Goal: Entertainment & Leisure: Consume media (video, audio)

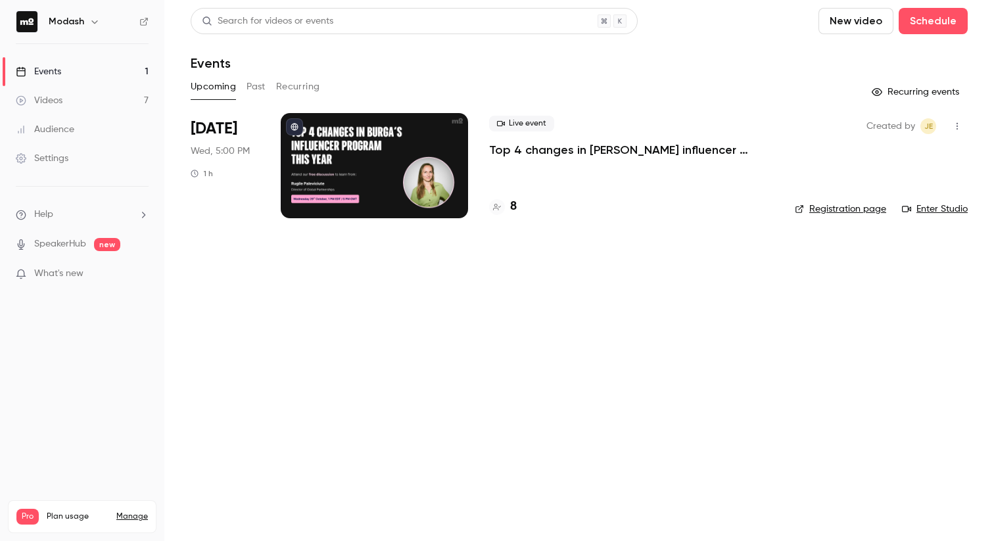
click at [255, 82] on button "Past" at bounding box center [256, 86] width 19 height 21
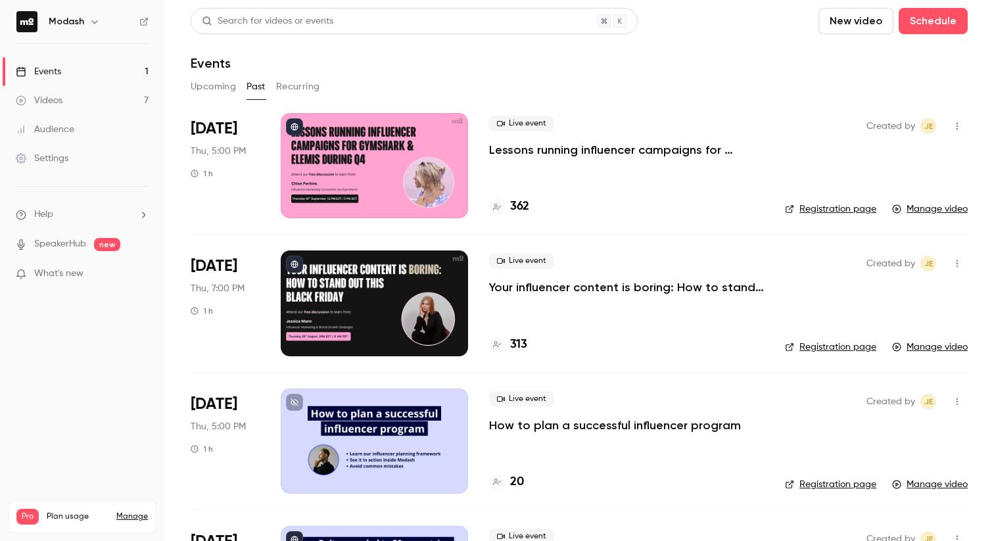
click at [599, 156] on p "Lessons running influencer campaigns for Gymshark & Elemis during Q4" at bounding box center [626, 150] width 275 height 16
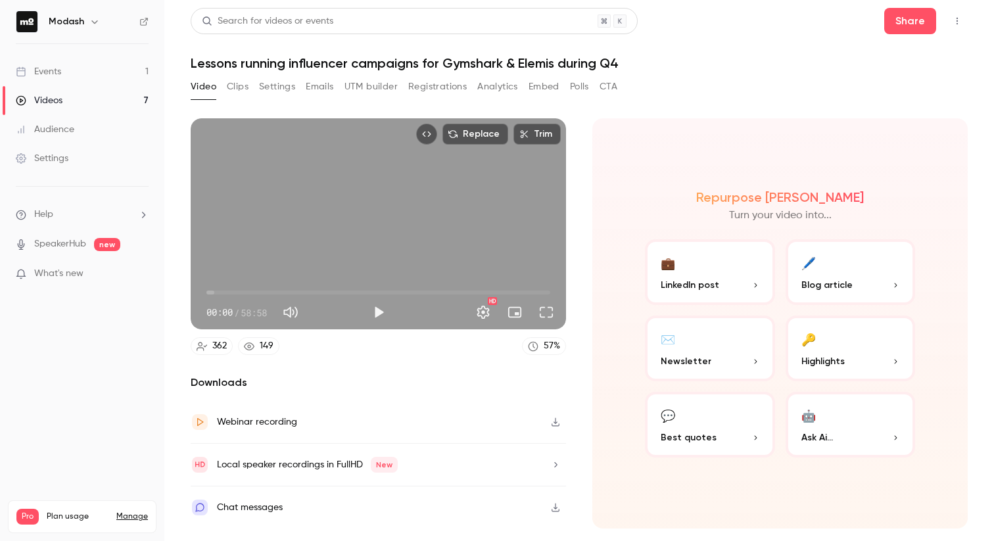
click at [310, 89] on button "Emails" at bounding box center [320, 86] width 28 height 21
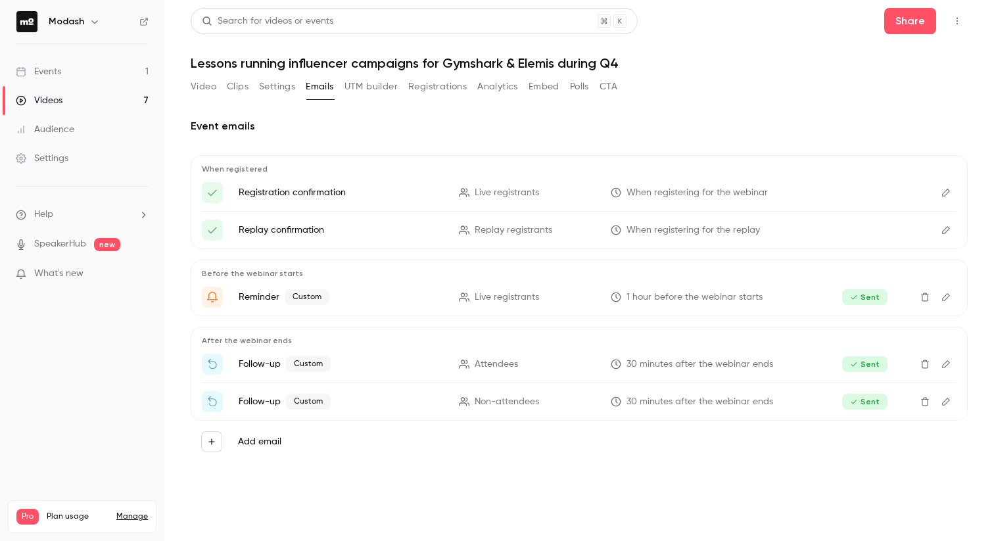
click at [955, 19] on icon "Top Bar Actions" at bounding box center [957, 20] width 11 height 9
click at [676, 100] on div at bounding box center [497, 270] width 994 height 541
click at [581, 89] on button "Polls" at bounding box center [579, 86] width 19 height 21
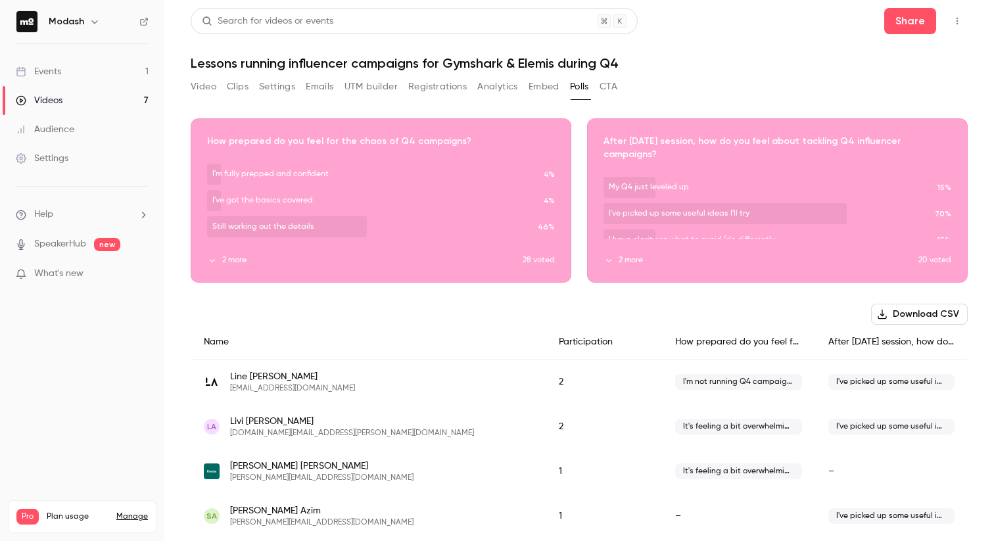
click at [233, 88] on button "Clips" at bounding box center [238, 86] width 22 height 21
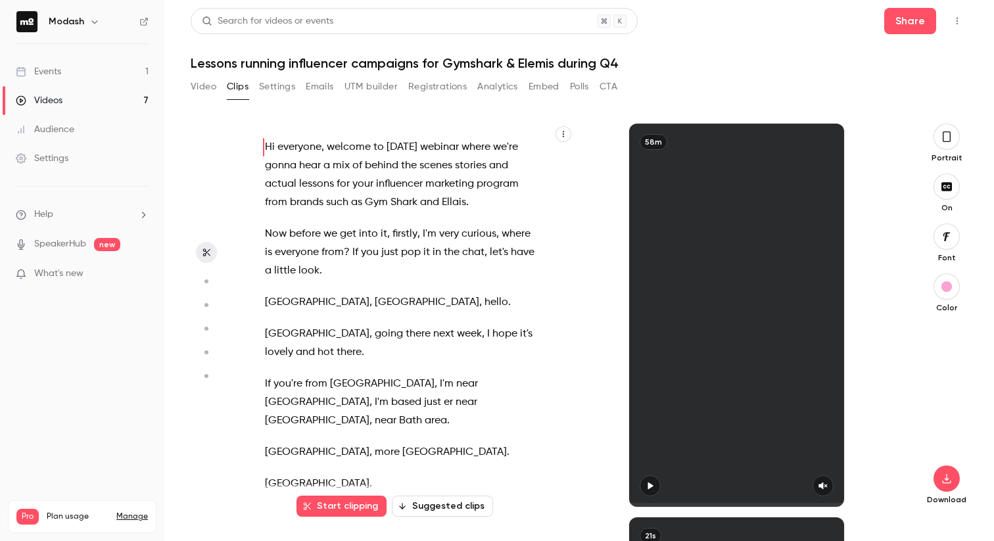
click at [201, 82] on button "Video" at bounding box center [204, 86] width 26 height 21
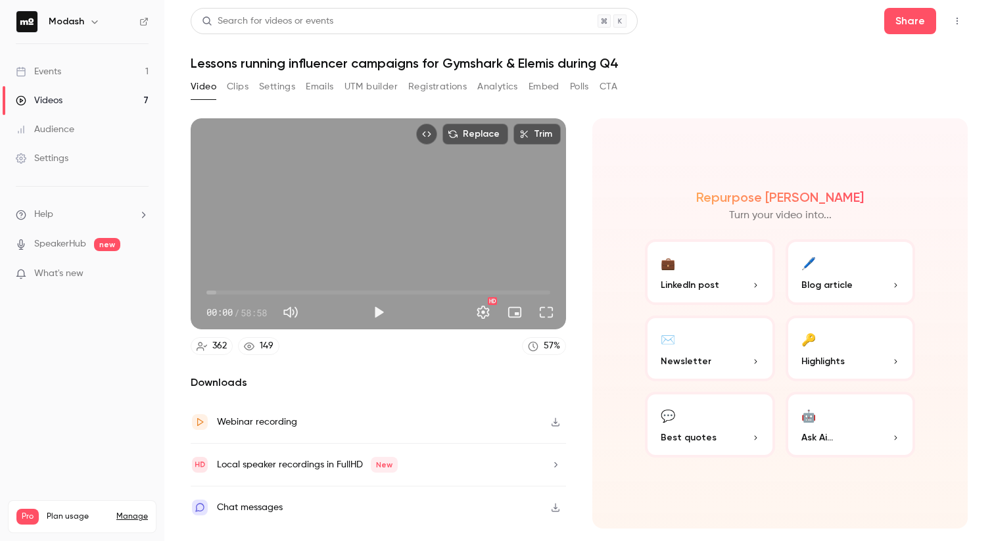
click at [247, 88] on button "Clips" at bounding box center [238, 86] width 22 height 21
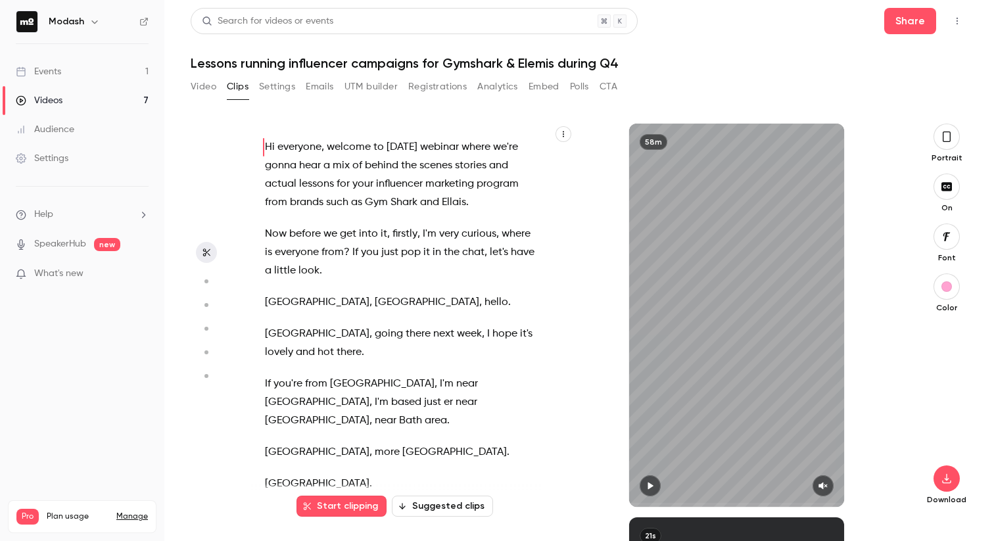
click at [201, 93] on button "Video" at bounding box center [204, 86] width 26 height 21
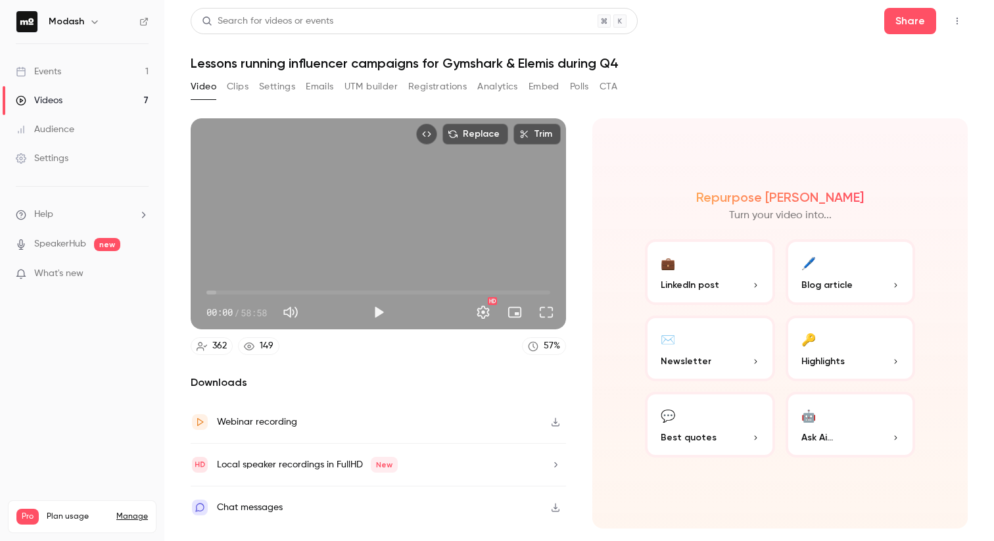
click at [524, 506] on div "Chat messages" at bounding box center [378, 508] width 375 height 42
drag, startPoint x: 220, startPoint y: 291, endPoint x: 477, endPoint y: 293, distance: 256.4
click at [477, 293] on span "33:49" at bounding box center [378, 292] width 344 height 21
drag, startPoint x: 480, startPoint y: 291, endPoint x: 519, endPoint y: 292, distance: 39.5
click at [519, 292] on span "53:40" at bounding box center [519, 293] width 4 height 4
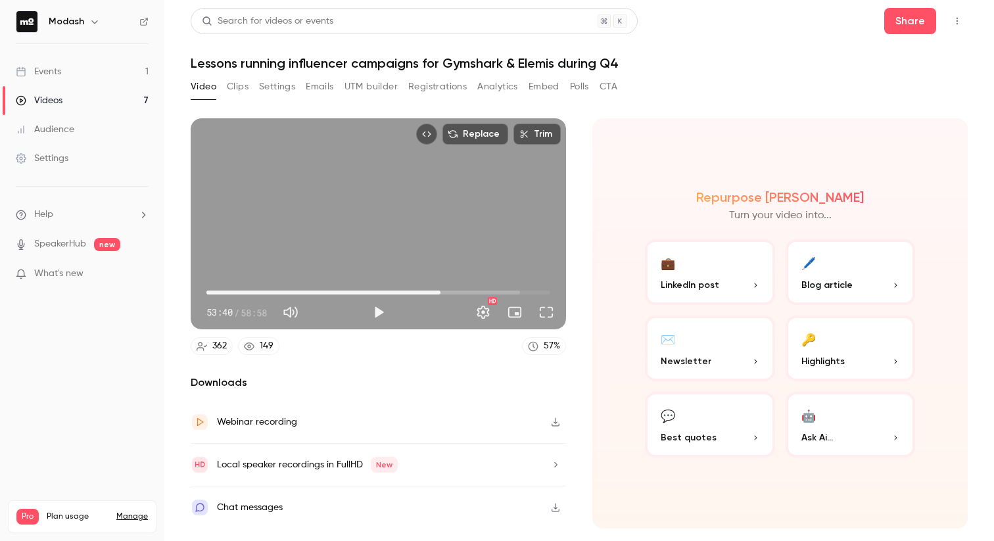
drag, startPoint x: 497, startPoint y: 292, endPoint x: 441, endPoint y: 292, distance: 56.5
click at [441, 292] on span "40:08" at bounding box center [378, 292] width 344 height 21
click at [544, 316] on button "Full screen" at bounding box center [546, 312] width 26 height 26
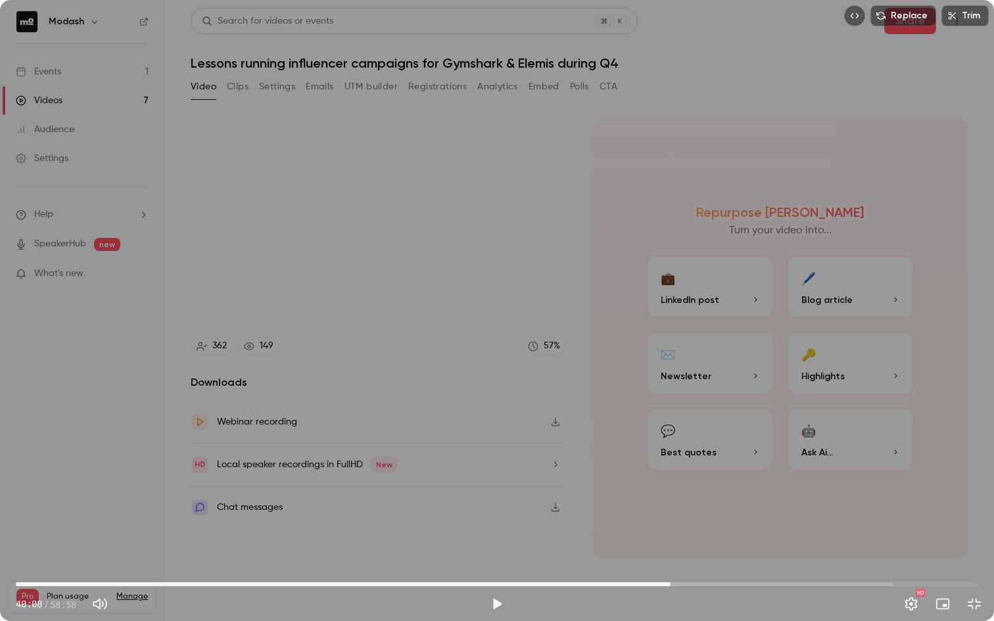
click at [607, 450] on div "Replace Trim 40:08 40:08 / 58:58 HD" at bounding box center [497, 310] width 994 height 621
click at [591, 466] on div "Replace Trim 40:08 40:08 / 58:58 HD" at bounding box center [497, 310] width 994 height 621
click at [756, 541] on span "40:09" at bounding box center [497, 584] width 963 height 21
click at [628, 541] on span "37:30" at bounding box center [497, 584] width 963 height 21
click at [920, 541] on button "Settings" at bounding box center [911, 604] width 26 height 26
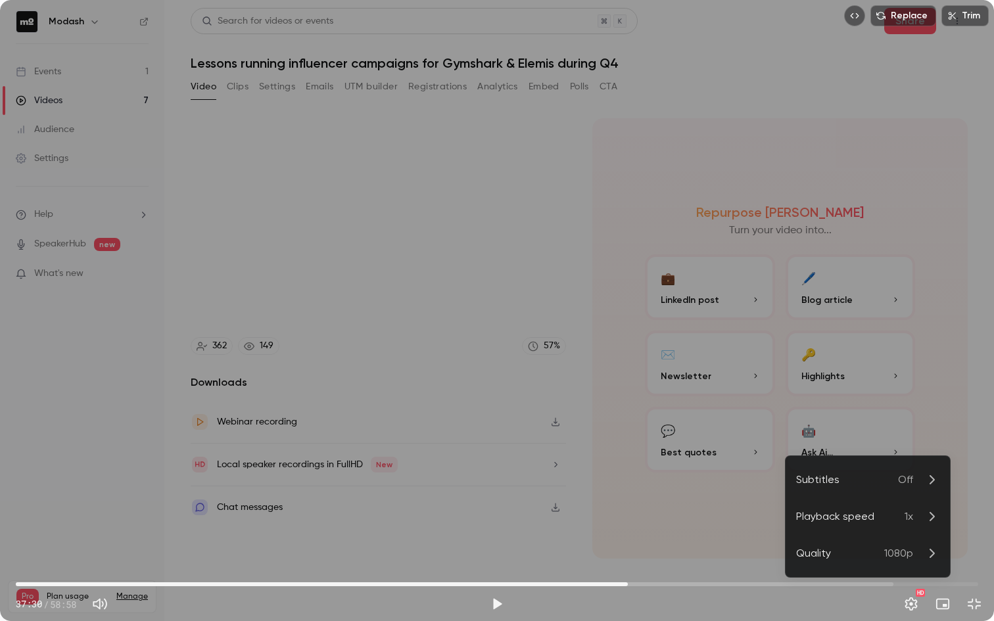
click at [920, 541] on div at bounding box center [497, 310] width 994 height 621
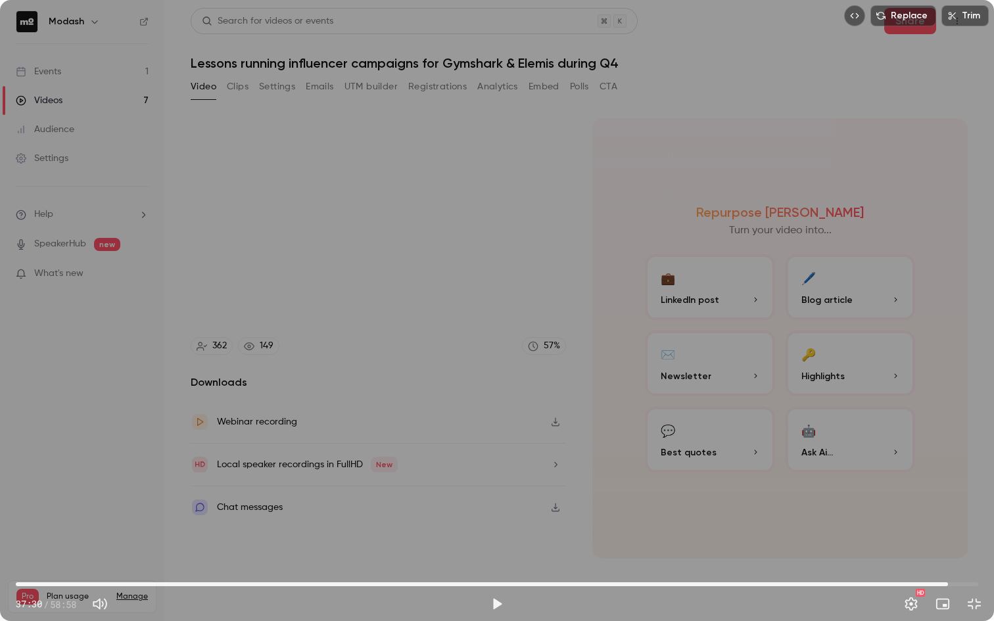
drag, startPoint x: 928, startPoint y: 583, endPoint x: 948, endPoint y: 583, distance: 20.4
click at [948, 541] on span "57:07" at bounding box center [497, 584] width 963 height 21
drag, startPoint x: 948, startPoint y: 583, endPoint x: 751, endPoint y: 575, distance: 197.4
click at [787, 541] on span "47:22" at bounding box center [789, 585] width 4 height 4
click at [780, 541] on span "45:02" at bounding box center [497, 584] width 963 height 21
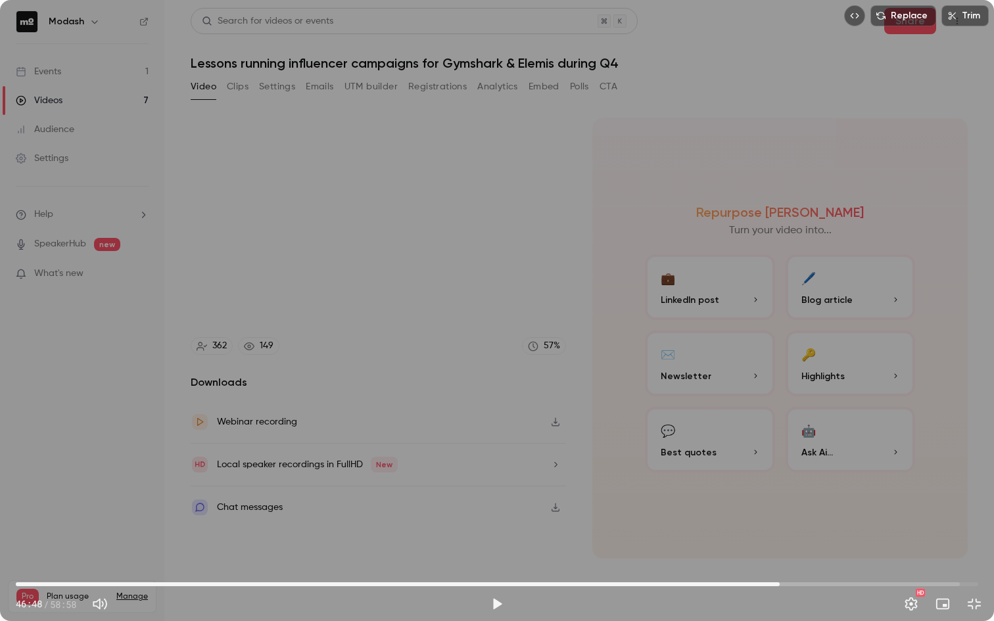
click at [816, 541] on span "46:48" at bounding box center [497, 584] width 963 height 21
click at [862, 541] on span "51:50" at bounding box center [497, 584] width 963 height 21
click at [900, 541] on span "51:50" at bounding box center [497, 584] width 963 height 21
drag, startPoint x: 900, startPoint y: 581, endPoint x: 870, endPoint y: 581, distance: 30.2
click at [870, 541] on span "52:27" at bounding box center [872, 585] width 4 height 4
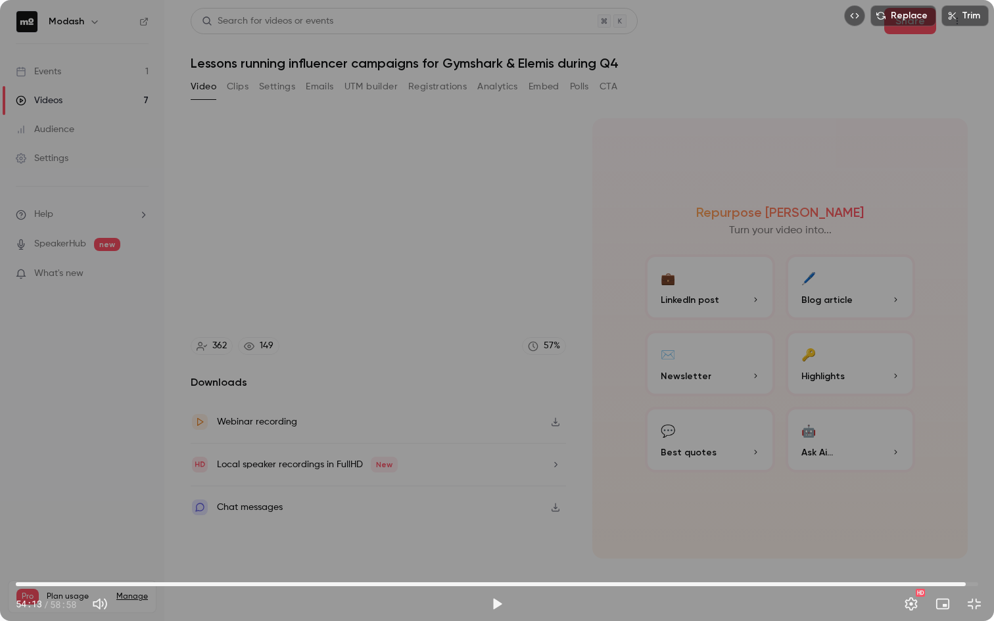
drag, startPoint x: 870, startPoint y: 581, endPoint x: 965, endPoint y: 581, distance: 95.3
click at [965, 541] on span "58:12" at bounding box center [966, 585] width 4 height 4
click at [973, 541] on button "Exit full screen" at bounding box center [974, 604] width 26 height 26
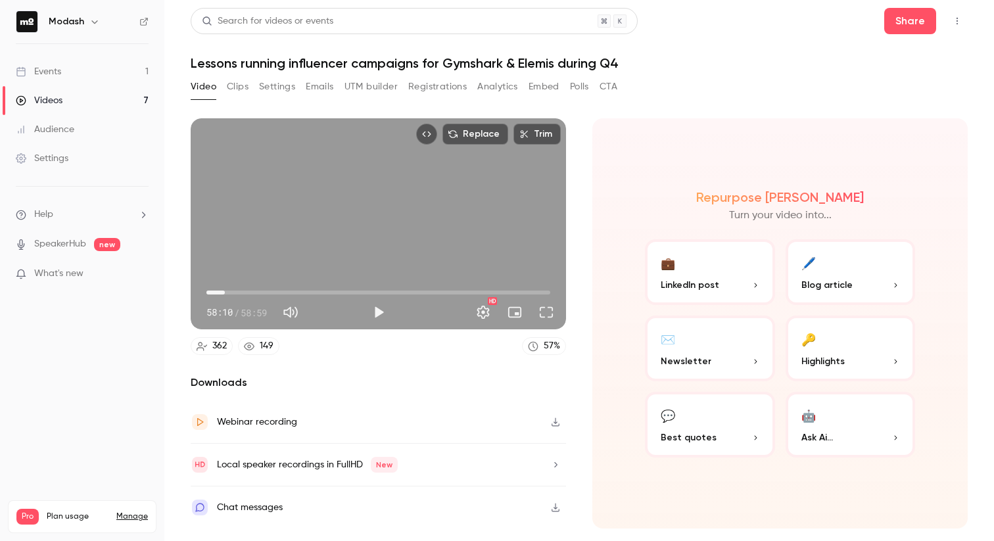
click at [225, 291] on span "03:09" at bounding box center [378, 292] width 344 height 21
drag, startPoint x: 225, startPoint y: 291, endPoint x: 216, endPoint y: 291, distance: 8.6
click at [216, 291] on span "01:41" at bounding box center [216, 293] width 4 height 4
click at [546, 315] on button "Full screen" at bounding box center [546, 312] width 26 height 26
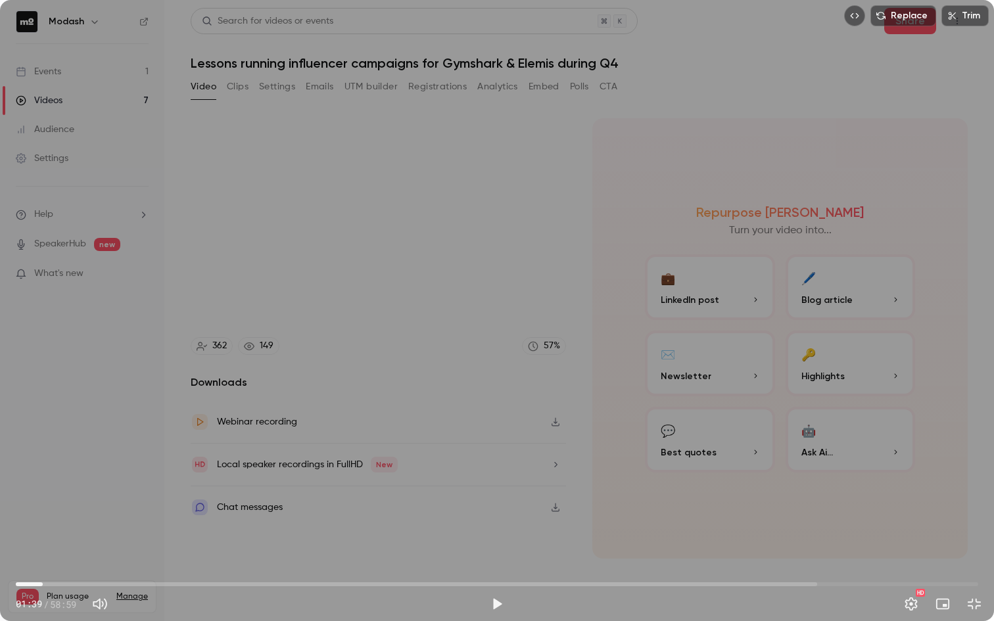
click at [43, 541] on span "01:39" at bounding box center [43, 585] width 4 height 4
click at [31, 452] on div "Replace Trim 01:39 01:39 / 58:59 HD" at bounding box center [497, 310] width 994 height 621
click at [31, 452] on div "Replace Trim 01:40 01:40 / 58:59 HD" at bounding box center [497, 310] width 994 height 621
click at [968, 541] on button "Exit full screen" at bounding box center [974, 604] width 26 height 26
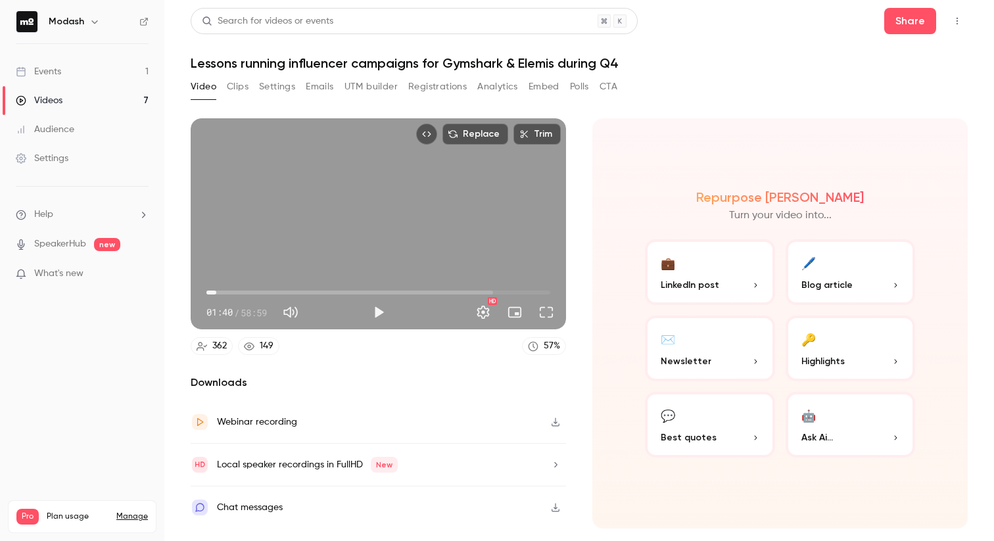
click at [615, 497] on div "Repurpose Ai Turn your video into... 💼 LinkedIn post 🖊️ Blog article ✉️ Newslet…" at bounding box center [779, 323] width 375 height 410
click at [378, 321] on button "Play" at bounding box center [379, 312] width 26 height 26
click at [378, 321] on button "Pause" at bounding box center [379, 312] width 26 height 26
type input "*****"
click at [72, 60] on link "Events 1" at bounding box center [82, 71] width 164 height 29
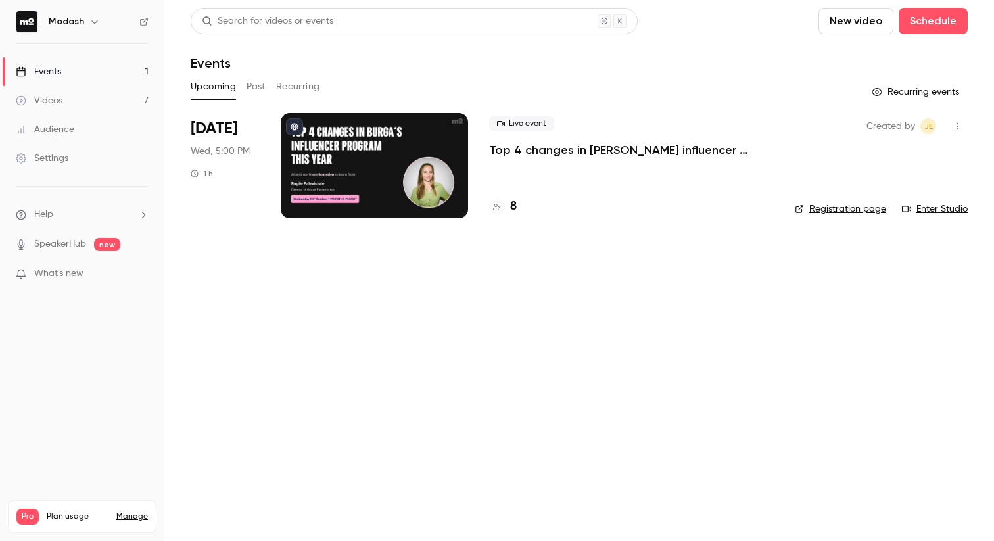
click at [66, 130] on div "Audience" at bounding box center [45, 129] width 59 height 13
